Goal: Task Accomplishment & Management: Manage account settings

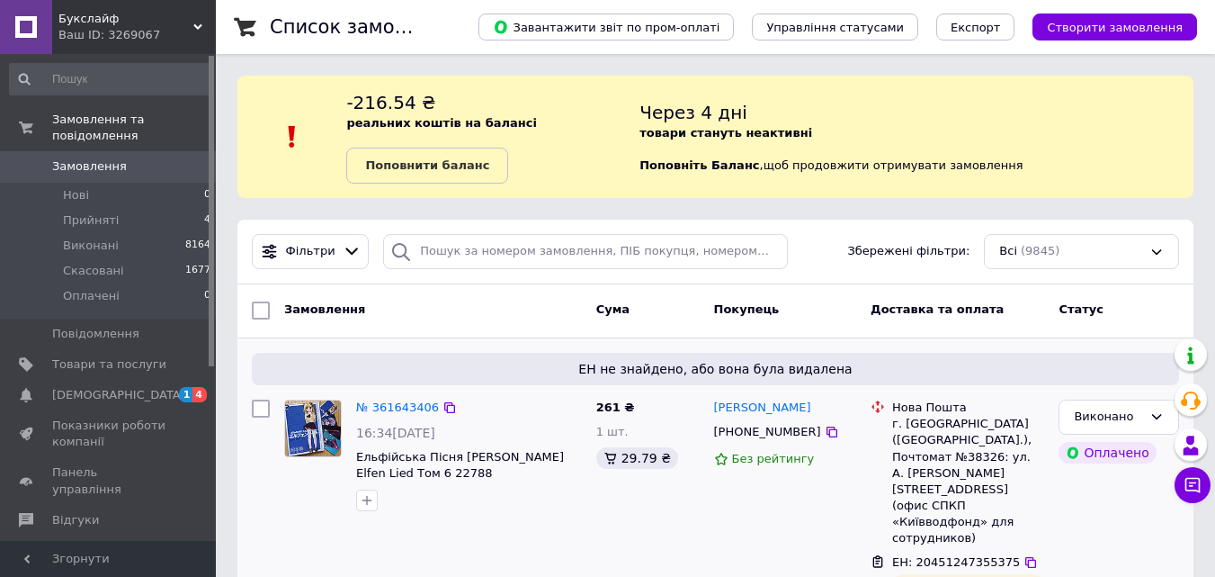
drag, startPoint x: 823, startPoint y: 411, endPoint x: 710, endPoint y: 403, distance: 113.6
click at [710, 403] on div "[PERSON_NAME] [PHONE_NUMBER] Без рейтингу" at bounding box center [785, 530] width 157 height 277
copy link "[PERSON_NAME]"
drag, startPoint x: 394, startPoint y: 398, endPoint x: 427, endPoint y: 406, distance: 34.0
click at [395, 400] on link "№ 361643406" at bounding box center [397, 406] width 83 height 13
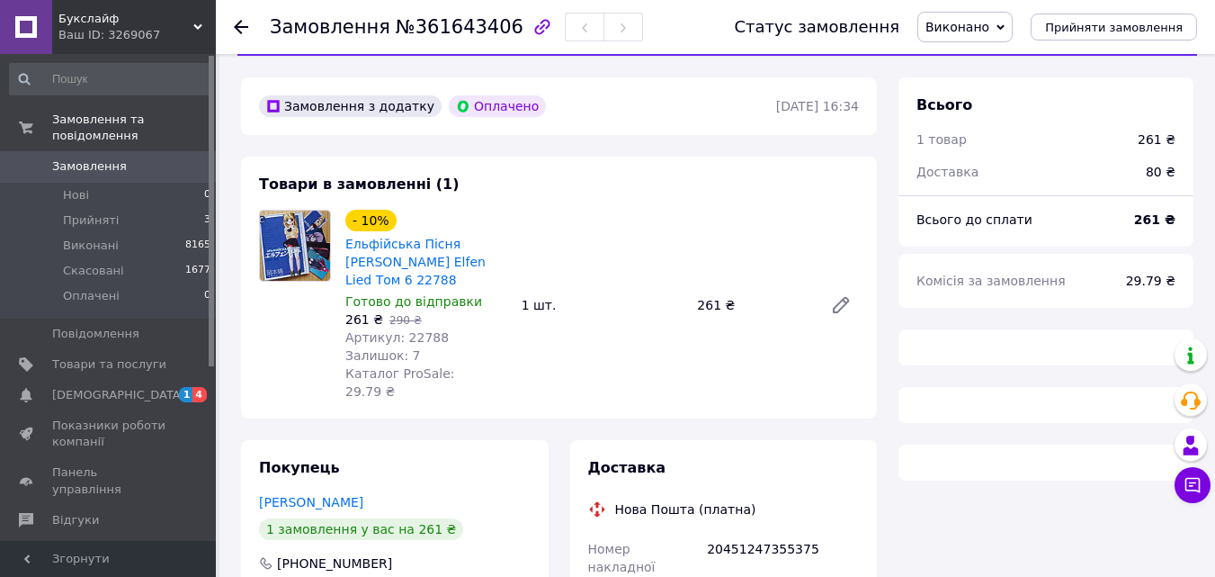
scroll to position [270, 0]
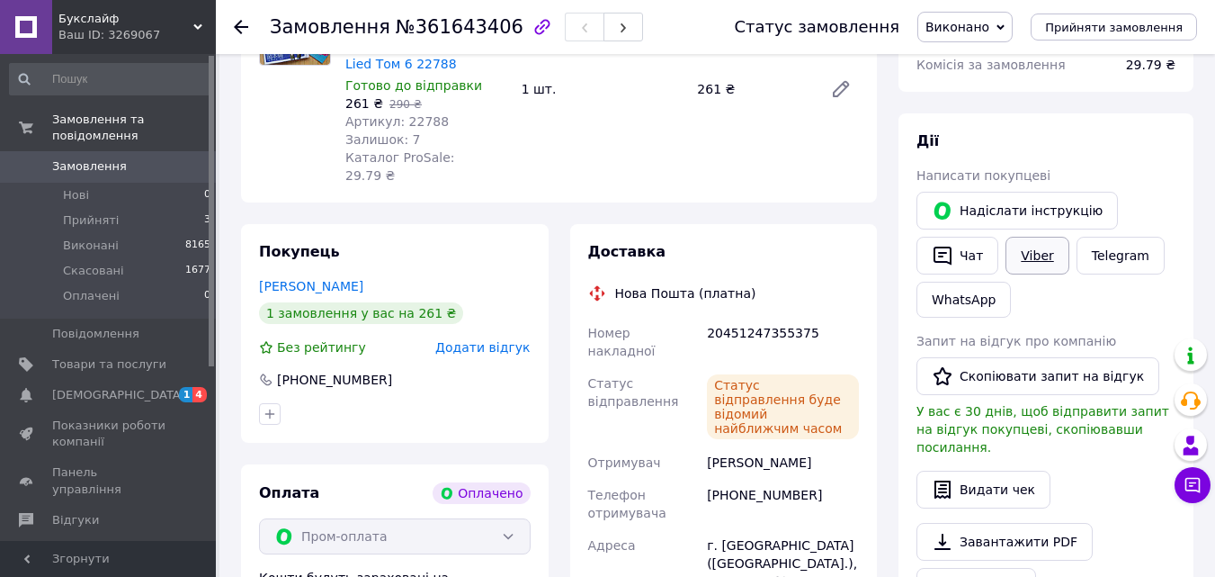
click at [1020, 255] on link "Viber" at bounding box center [1037, 256] width 63 height 38
drag, startPoint x: 1030, startPoint y: 112, endPoint x: 952, endPoint y: 179, distance: 102.7
click at [1030, 112] on div "Всього 1 товар 261 ₴ Доставка 80 ₴ Всього до сплати 261 ₴ Комісія за замовлення…" at bounding box center [1046, 485] width 295 height 1249
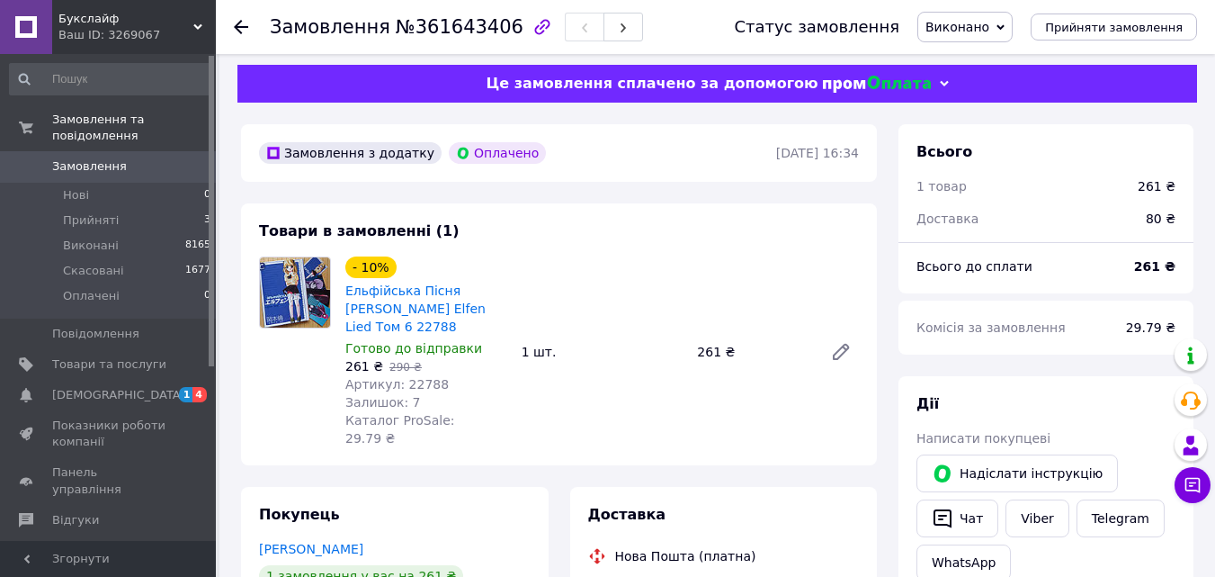
scroll to position [0, 0]
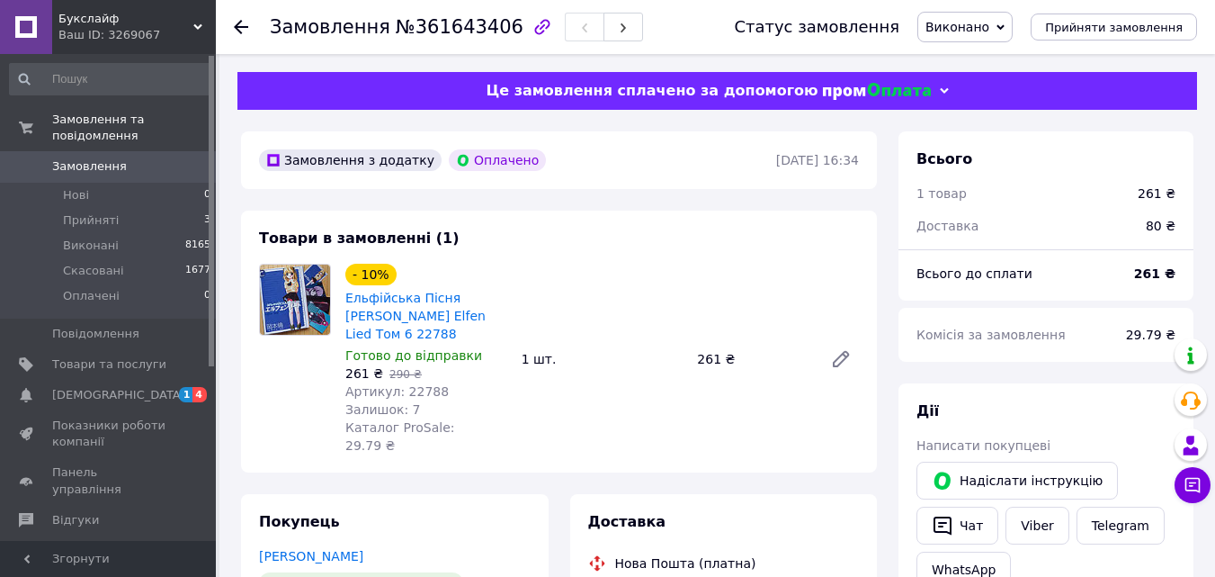
click at [1053, 280] on div "Всього до сплати" at bounding box center [1015, 274] width 218 height 40
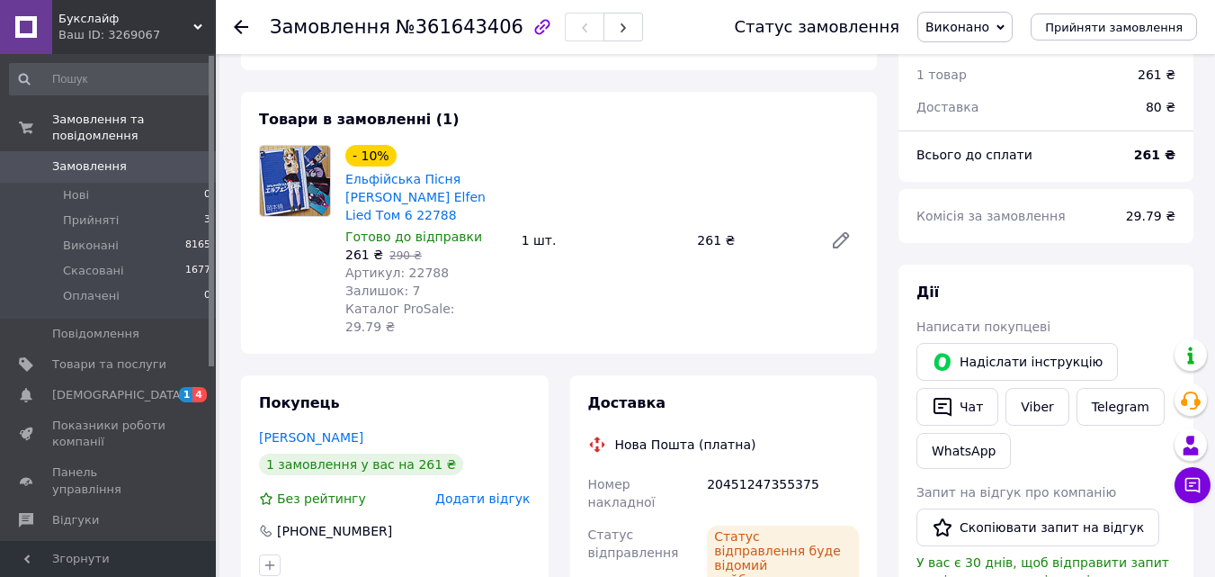
scroll to position [360, 0]
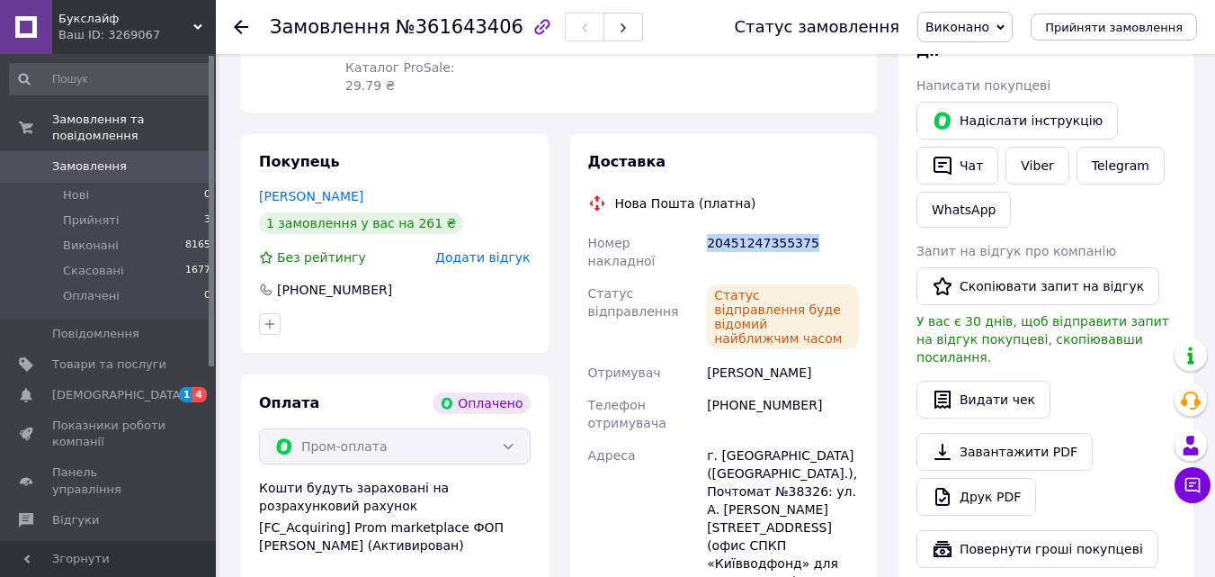
drag, startPoint x: 816, startPoint y: 224, endPoint x: 709, endPoint y: 225, distance: 107.0
click at [709, 227] on div "20451247355375" at bounding box center [782, 252] width 159 height 50
copy div "20451247355375"
drag, startPoint x: 1136, startPoint y: 220, endPoint x: 1018, endPoint y: 142, distance: 141.4
click at [1136, 220] on div "Надіслати інструкцію   Чат Viber Telegram WhatsApp" at bounding box center [1046, 164] width 266 height 133
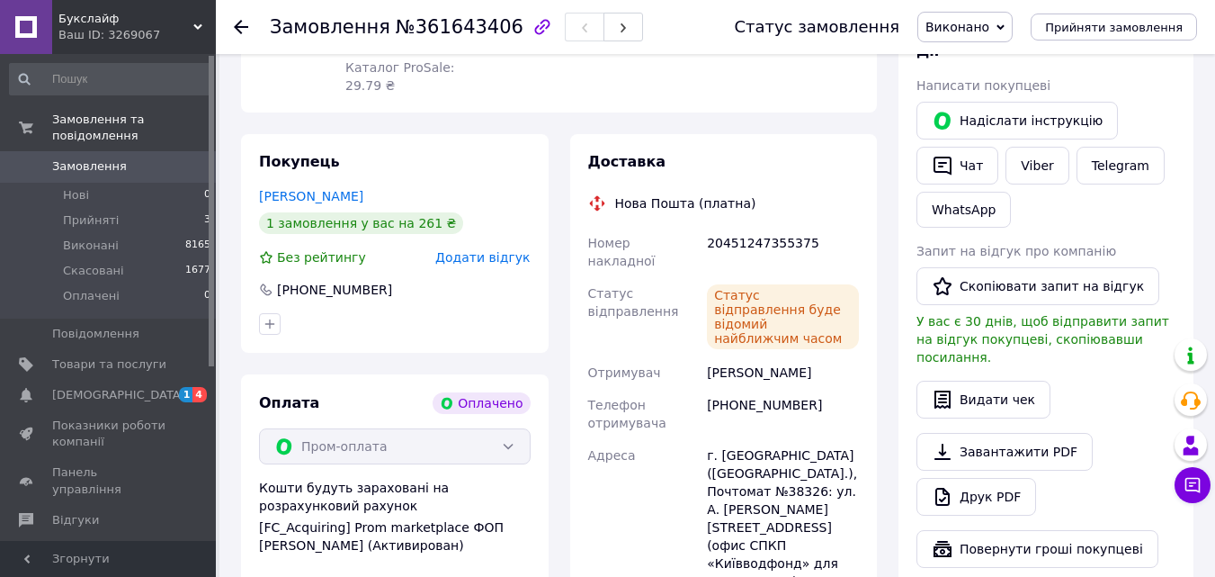
drag, startPoint x: 243, startPoint y: 28, endPoint x: 267, endPoint y: 98, distance: 74.2
click at [242, 28] on use at bounding box center [241, 27] width 14 height 14
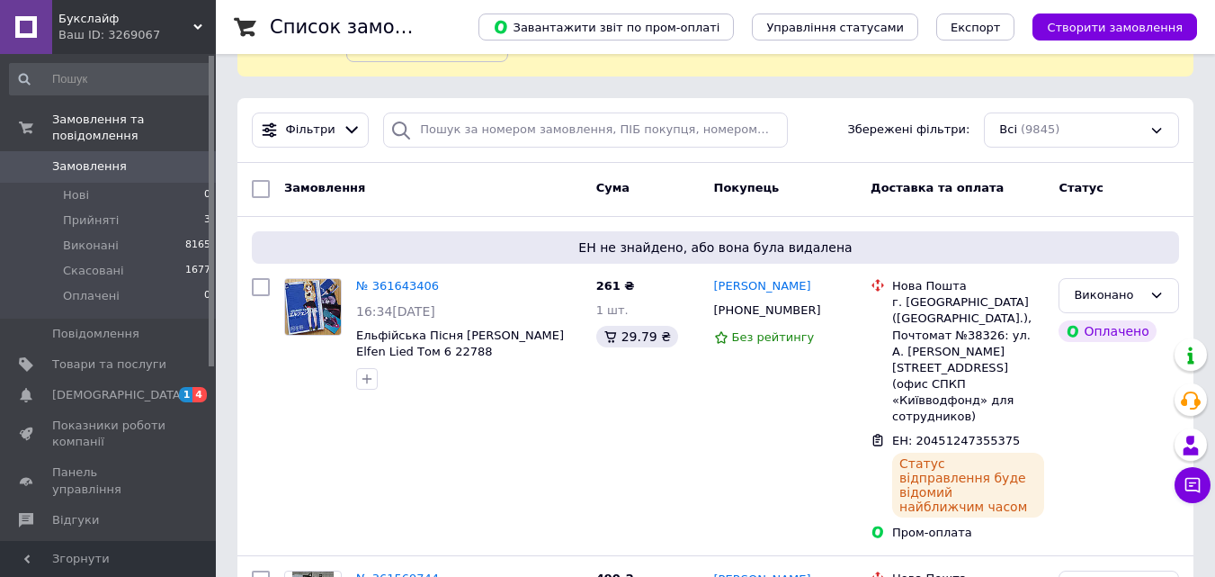
scroll to position [360, 0]
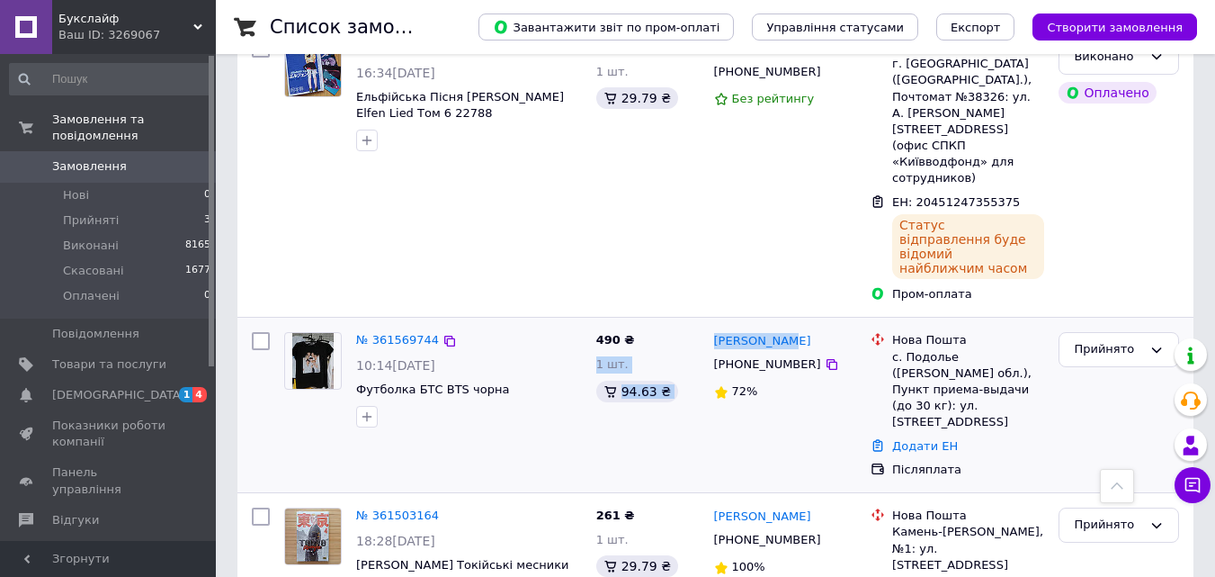
drag, startPoint x: 804, startPoint y: 274, endPoint x: 704, endPoint y: 275, distance: 99.8
click at [704, 325] on div "№ 361569744 10:14[DATE] Футболка БТС BTS чорна 490 ₴ 1 шт. 94.63 ₴ [PERSON_NAME…" at bounding box center [716, 405] width 942 height 160
click at [834, 330] on div "[PERSON_NAME]" at bounding box center [785, 340] width 147 height 21
drag, startPoint x: 820, startPoint y: 278, endPoint x: 715, endPoint y: 279, distance: 105.2
click at [715, 330] on div "[PERSON_NAME]" at bounding box center [785, 340] width 147 height 21
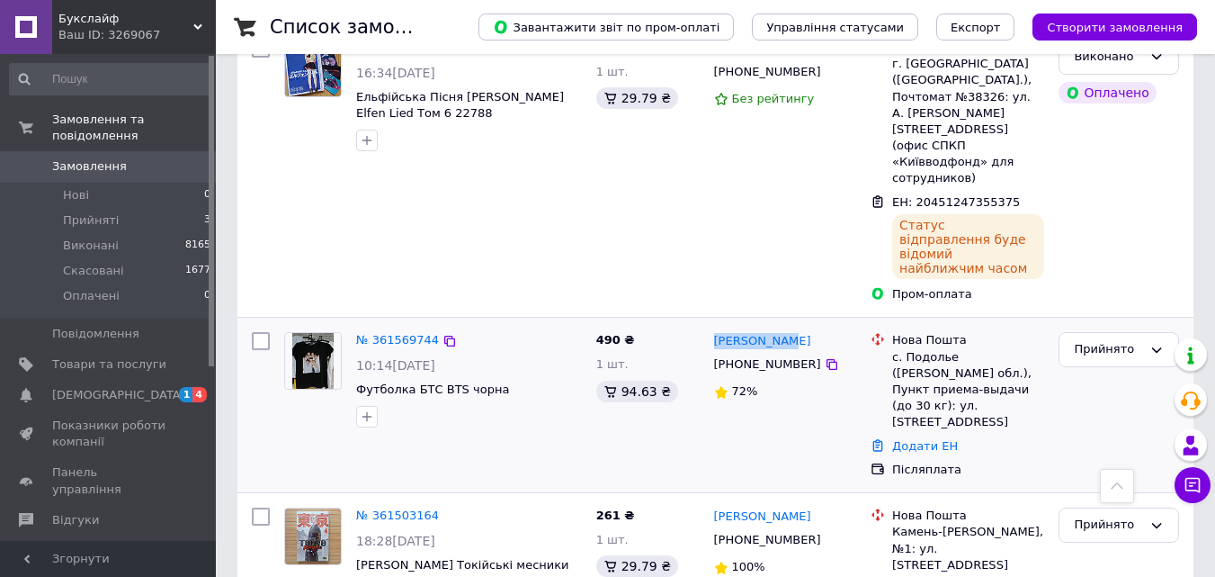
copy link "[PERSON_NAME]"
click at [1104, 188] on div "[PERSON_NAME]" at bounding box center [1118, 170] width 135 height 277
